Goal: Ask a question

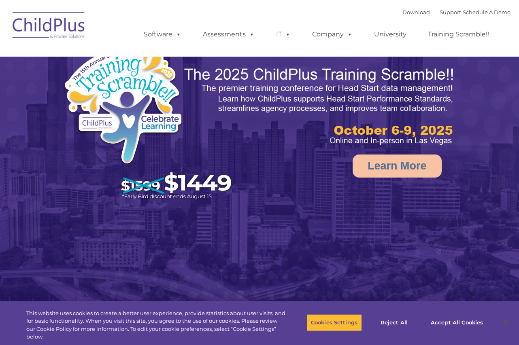
select select "MEDIUM"
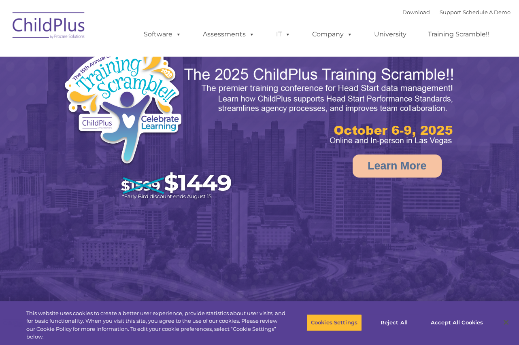
select select "MEDIUM"
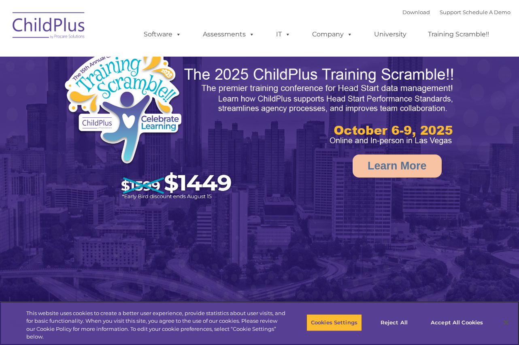
select select "MEDIUM"
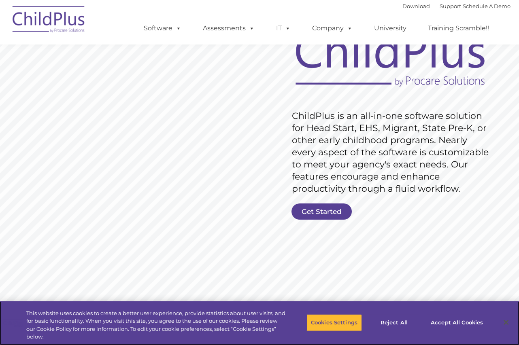
scroll to position [68, 0]
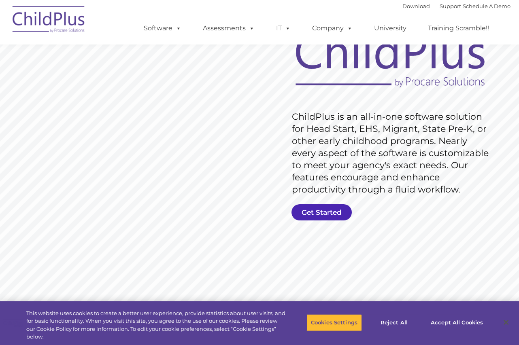
click at [320, 212] on link "Get Started" at bounding box center [321, 212] width 60 height 16
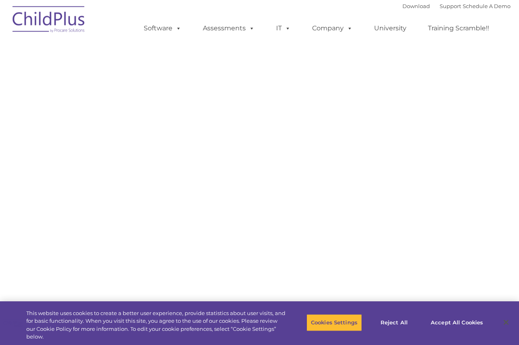
select select "MEDIUM"
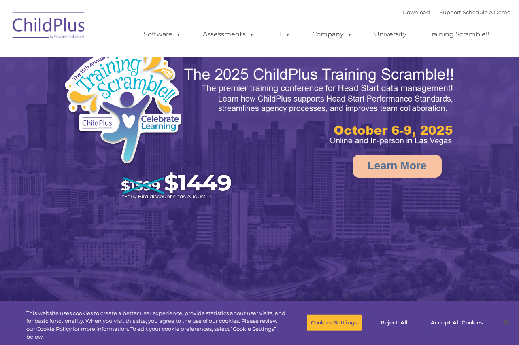
select select "MEDIUM"
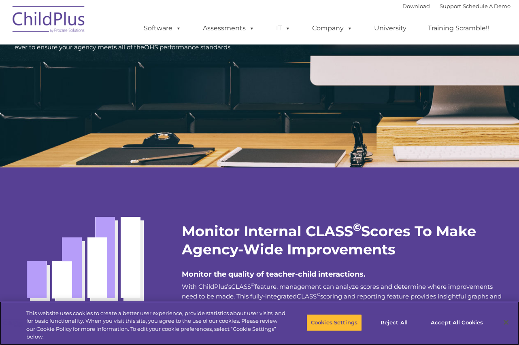
scroll to position [1321, 0]
